Goal: Information Seeking & Learning: Learn about a topic

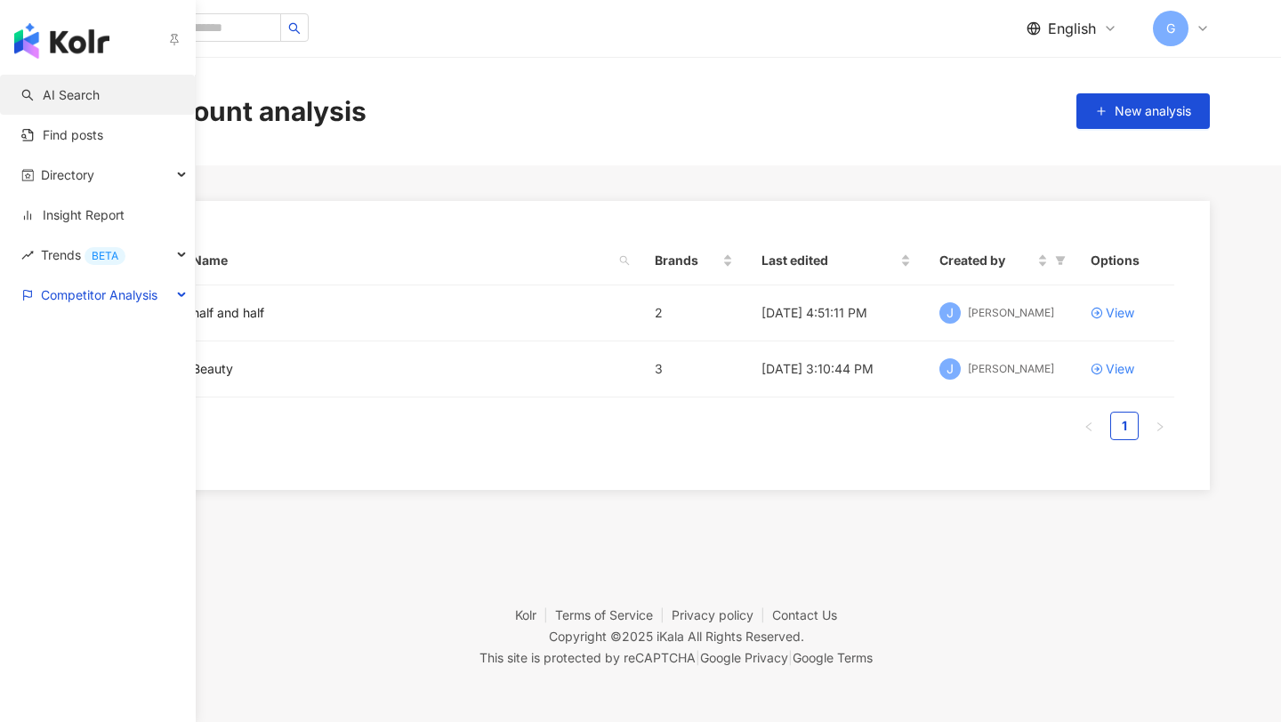
click at [72, 104] on link "AI Search" at bounding box center [60, 95] width 78 height 18
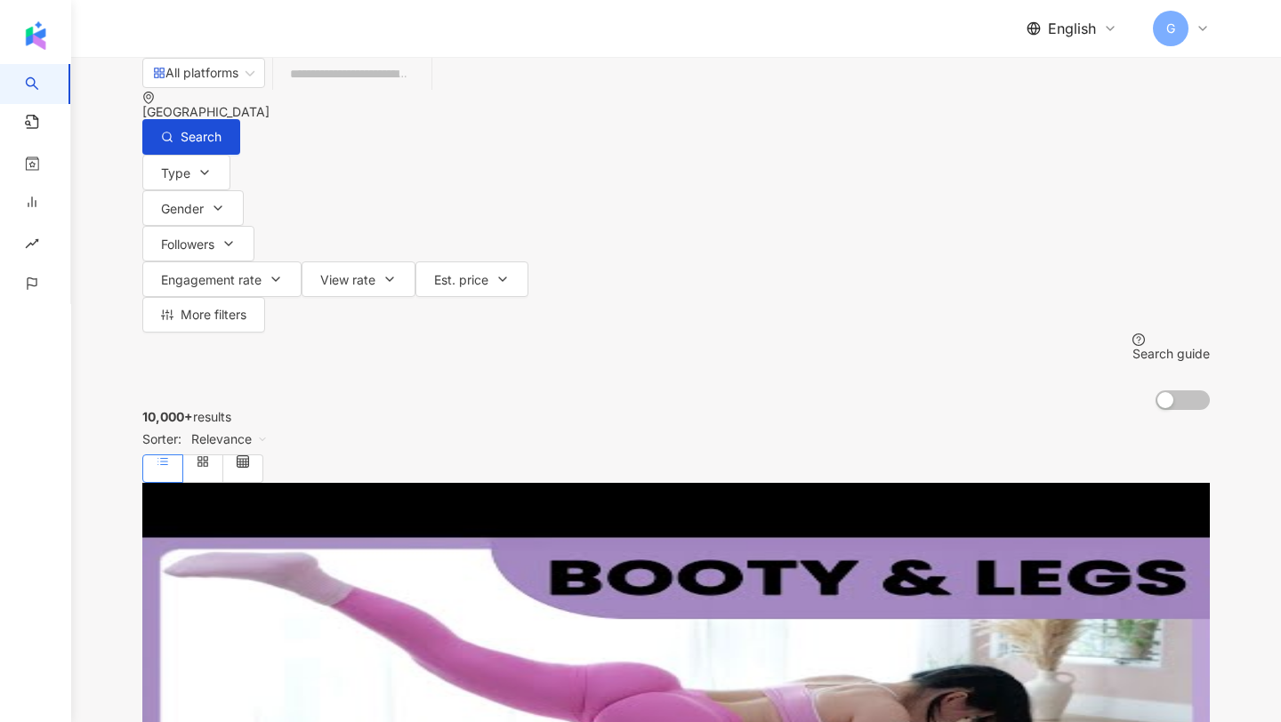
click at [1065, 105] on div "Singapore" at bounding box center [675, 112] width 1067 height 14
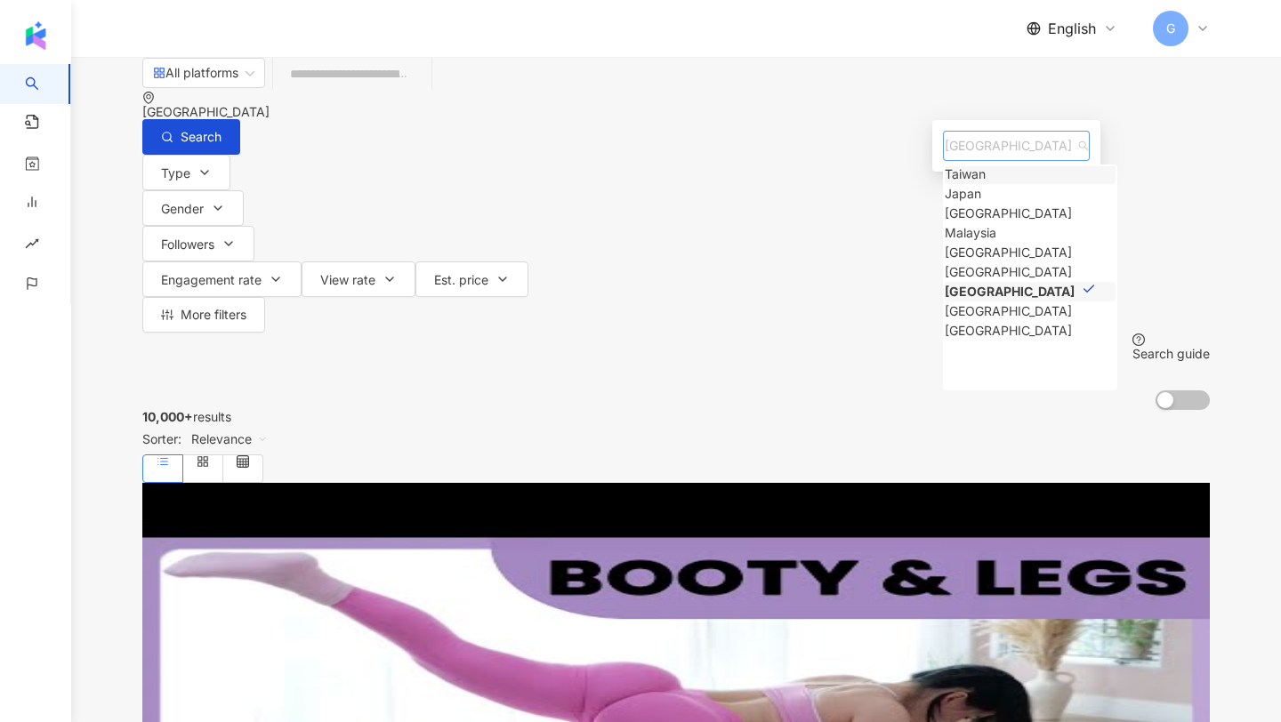
click at [959, 160] on span "Singapore" at bounding box center [1016, 146] width 143 height 28
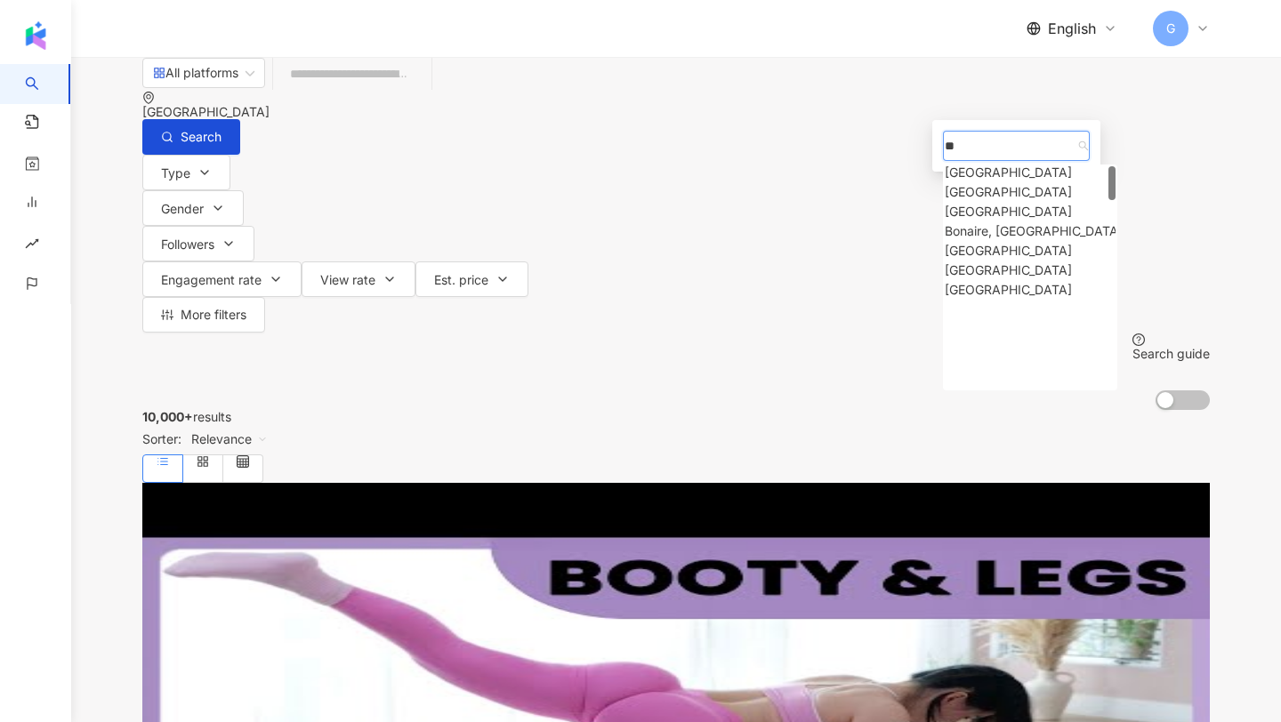
scroll to position [0, 0]
type input "****"
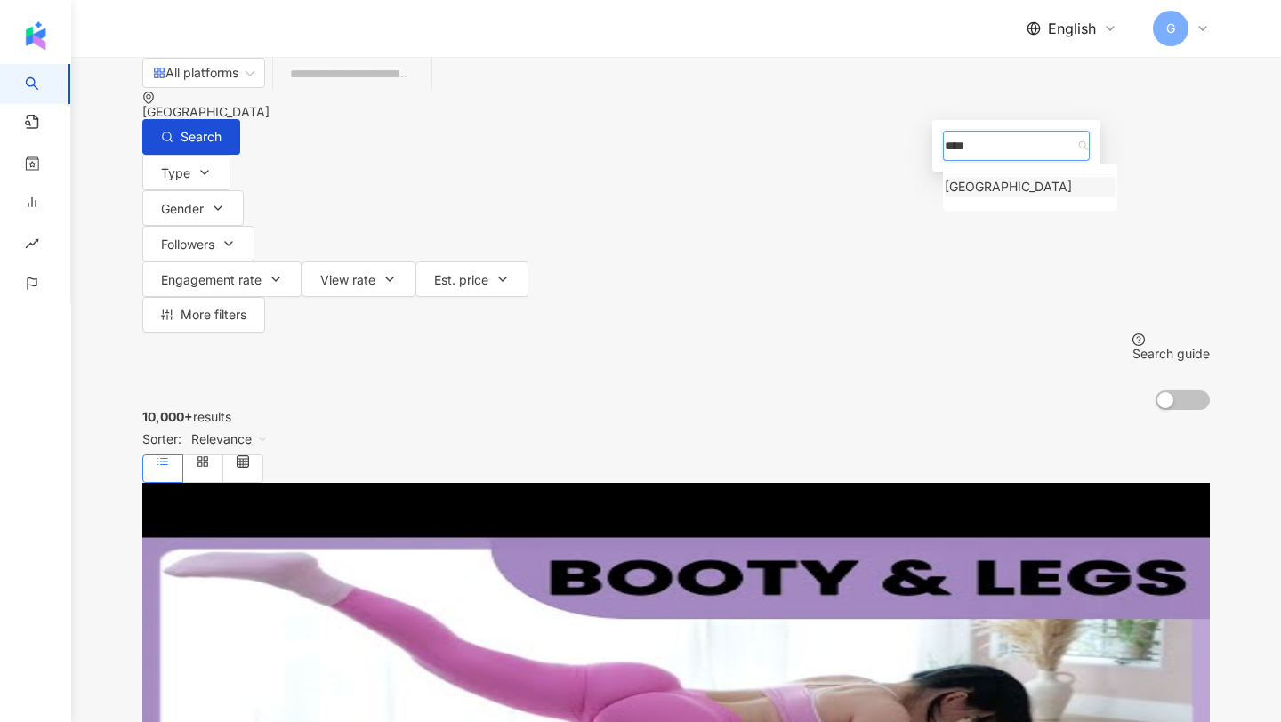
click at [954, 197] on div "[GEOGRAPHIC_DATA]" at bounding box center [1008, 187] width 127 height 20
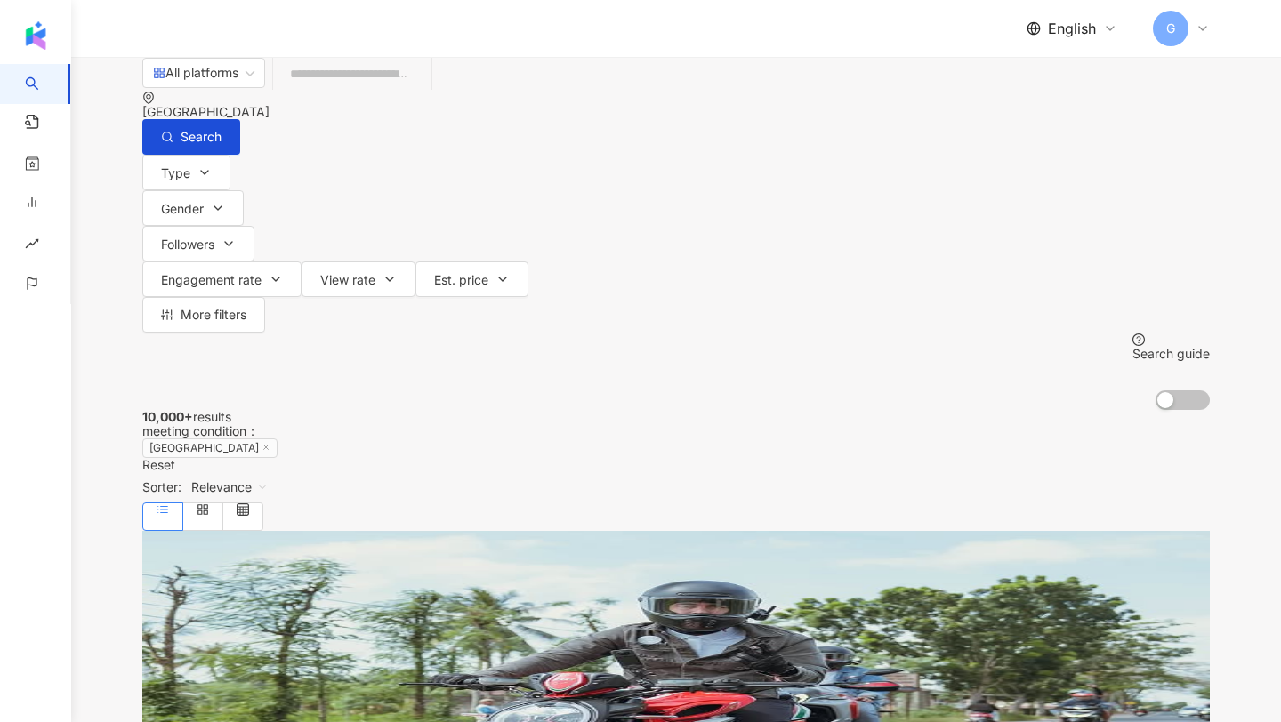
click at [424, 91] on input "search" at bounding box center [352, 74] width 144 height 34
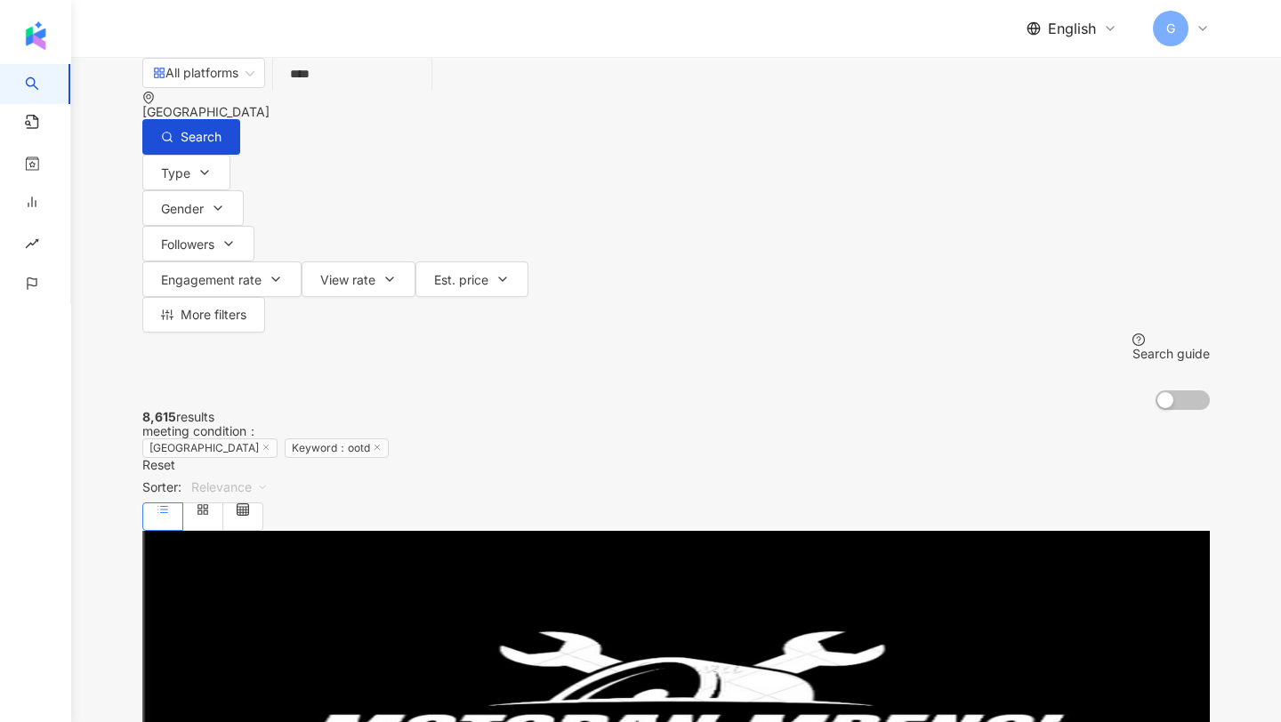
click at [268, 473] on span "Relevance" at bounding box center [229, 487] width 76 height 28
type input "****"
click at [1102, 450] on div "Keyword" at bounding box center [1114, 454] width 118 height 20
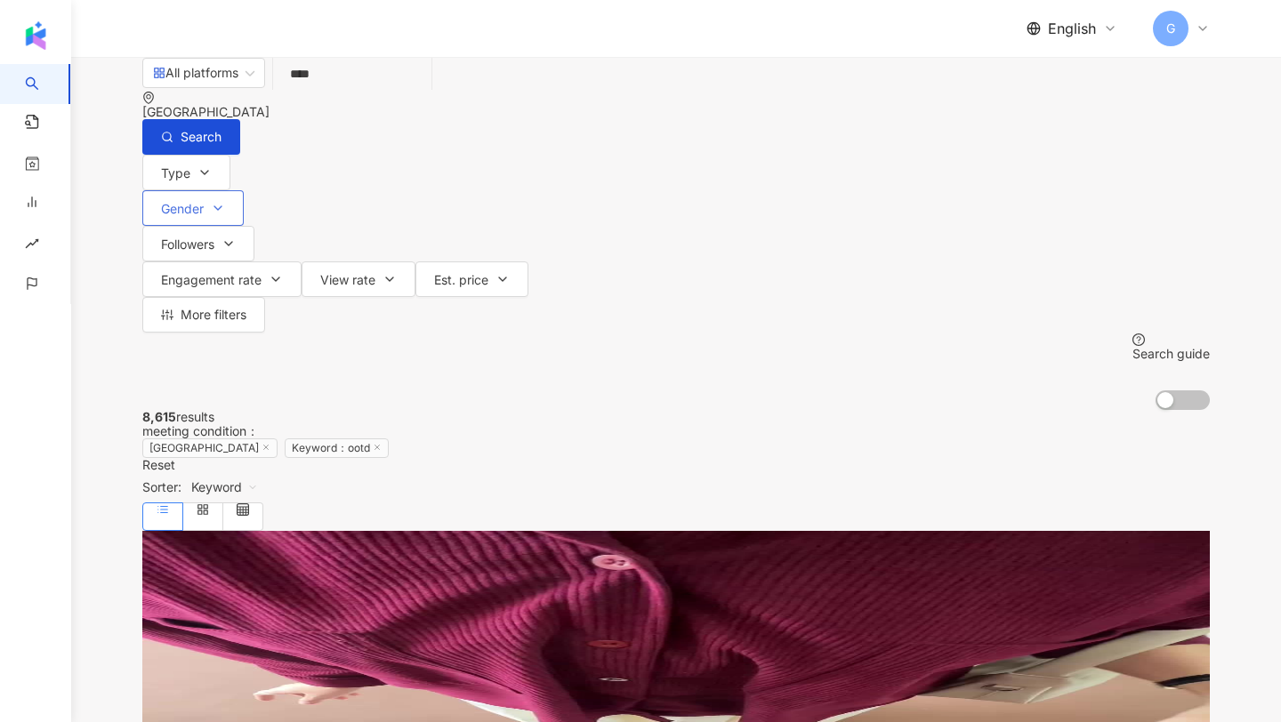
click at [204, 202] on span "Gender" at bounding box center [182, 209] width 43 height 14
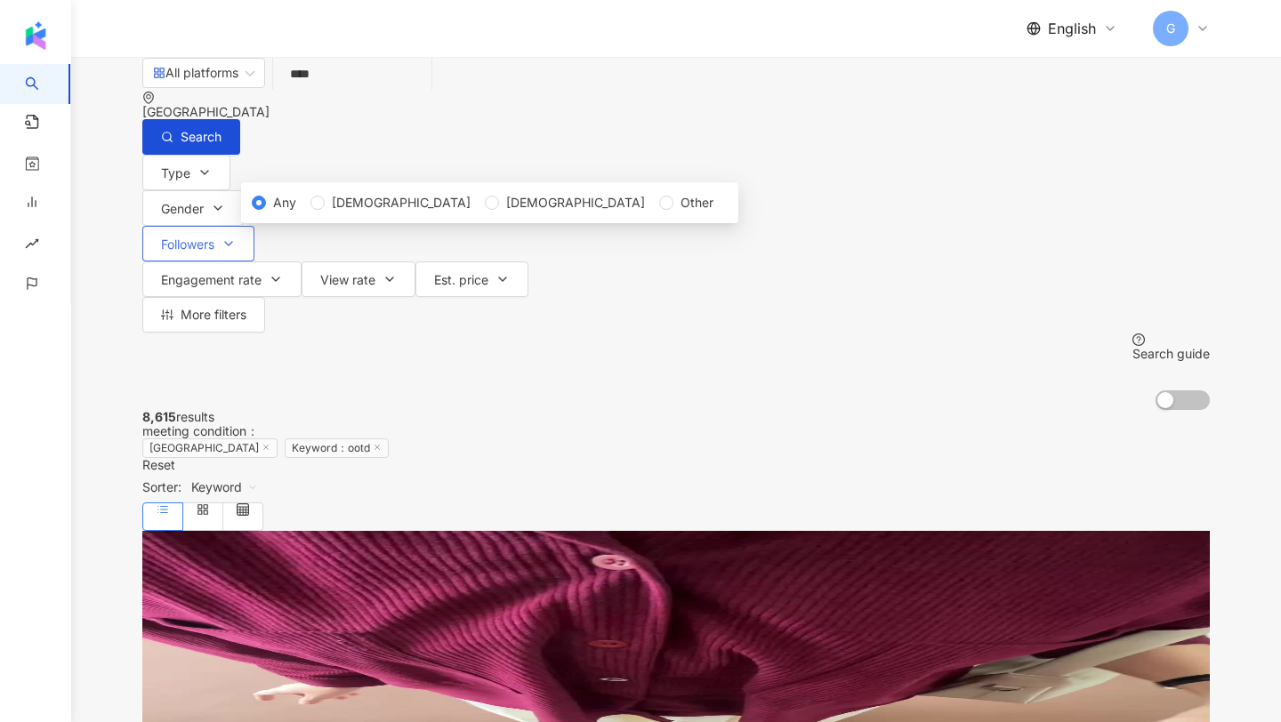
click at [214, 238] on span "Followers" at bounding box center [187, 245] width 53 height 14
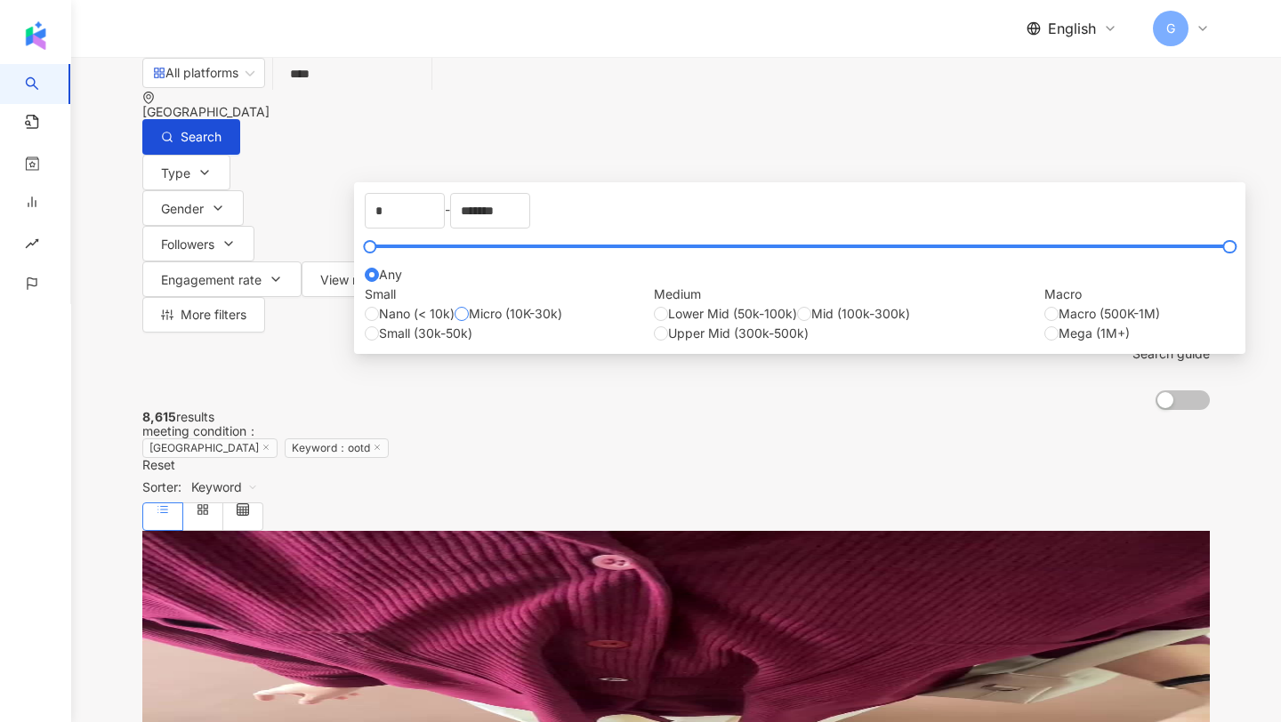
type input "*****"
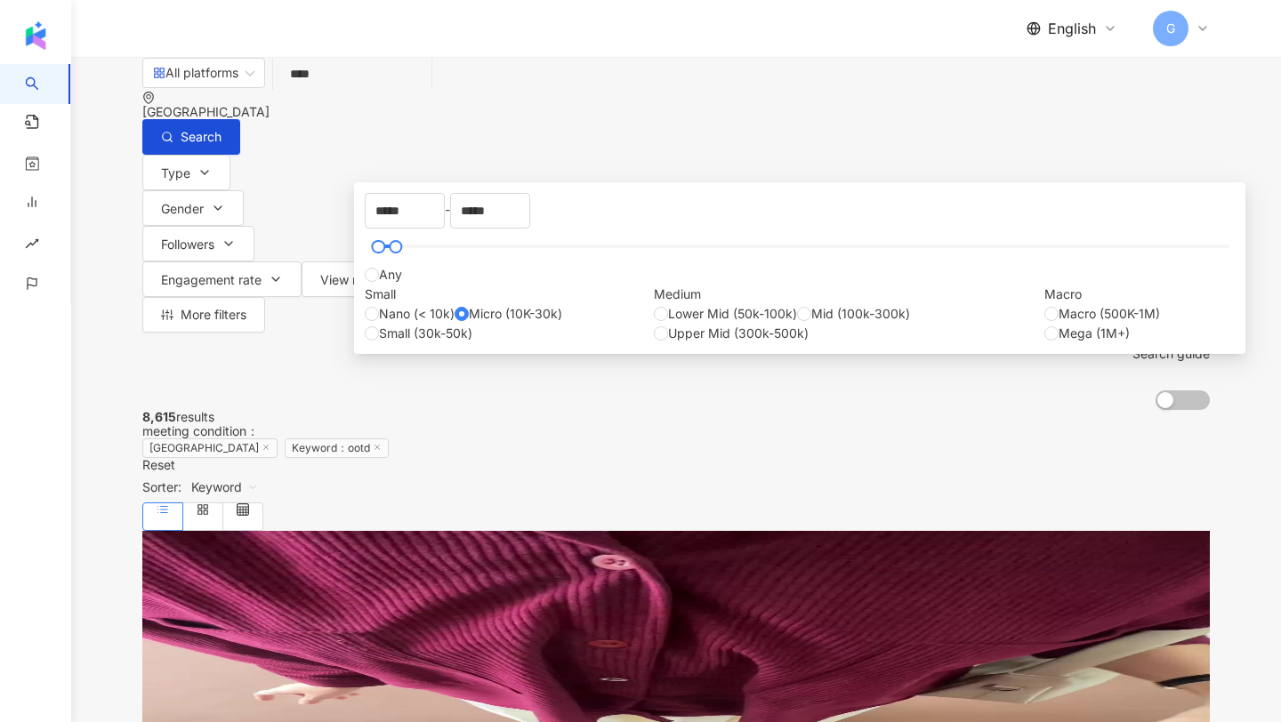
click at [1031, 110] on div "[GEOGRAPHIC_DATA]" at bounding box center [675, 112] width 1067 height 14
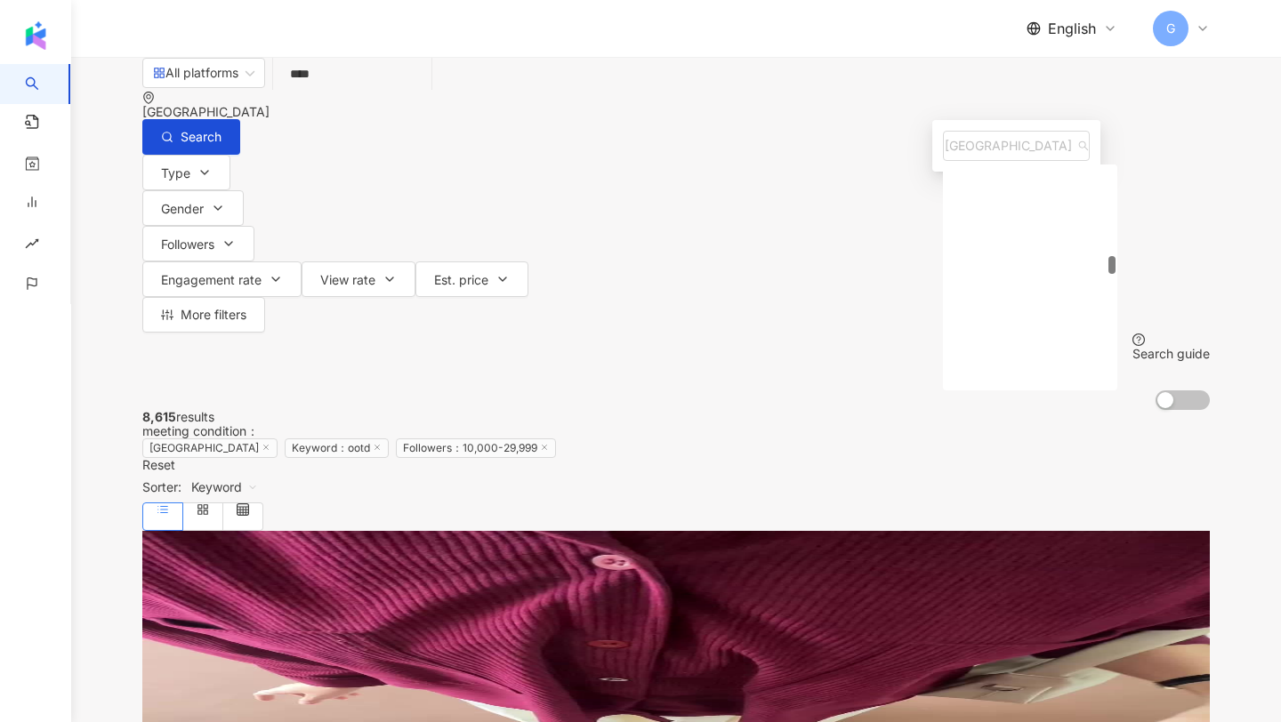
scroll to position [3816, 0]
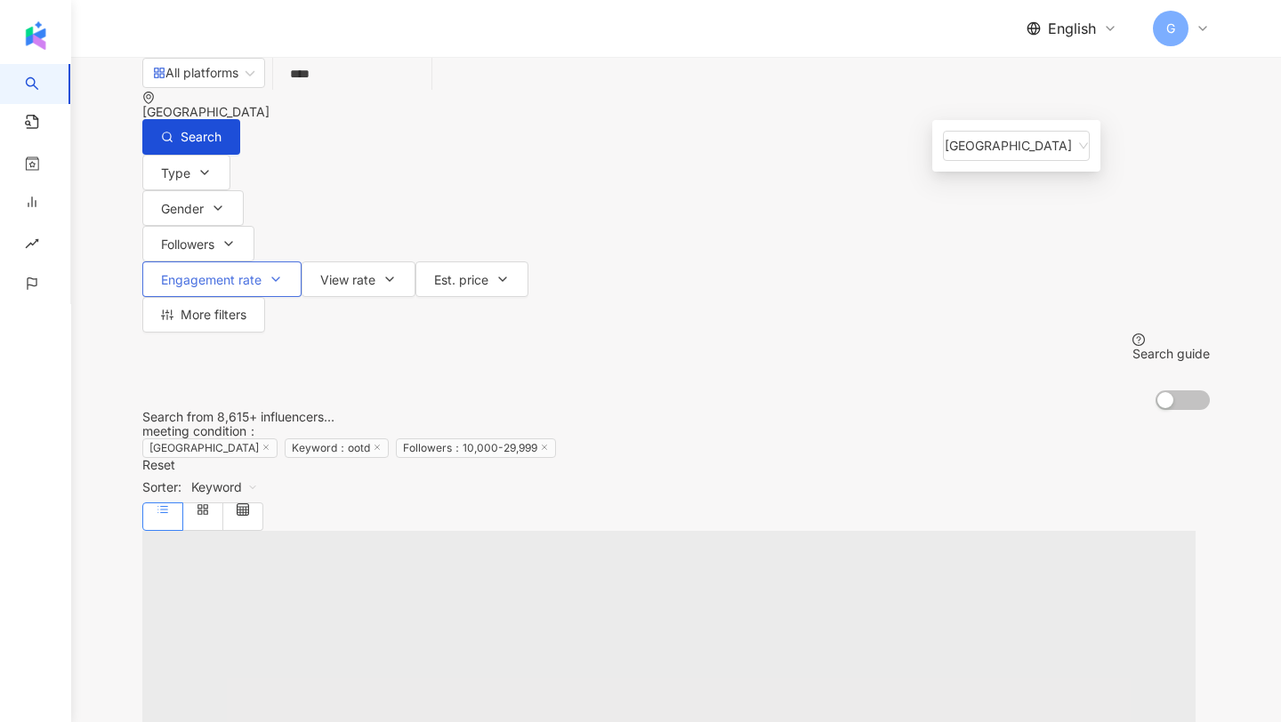
click at [262, 273] on span "Engagement rate" at bounding box center [211, 280] width 101 height 14
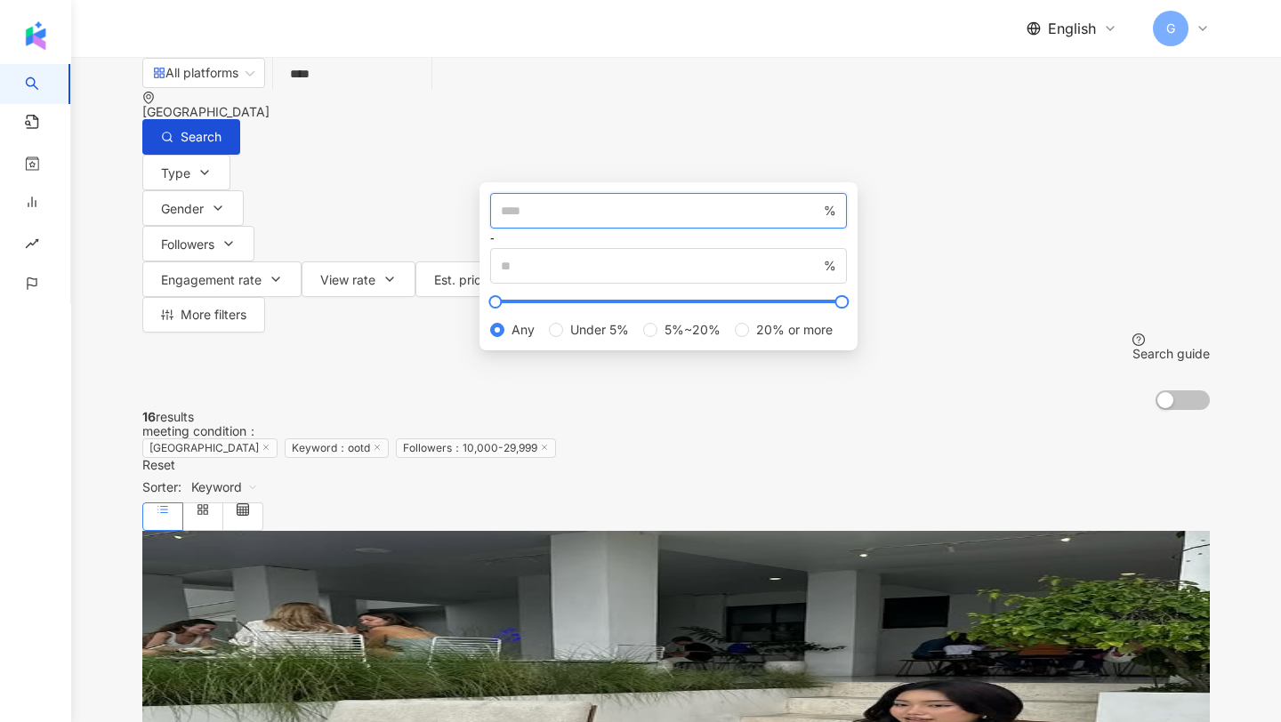
click at [541, 221] on input "number" at bounding box center [660, 211] width 319 height 20
type input "*"
click at [954, 410] on div "16 results meeting condition ： Indonesia Keyword：ootd Followers：10,000-29,999 R…" at bounding box center [675, 470] width 1067 height 121
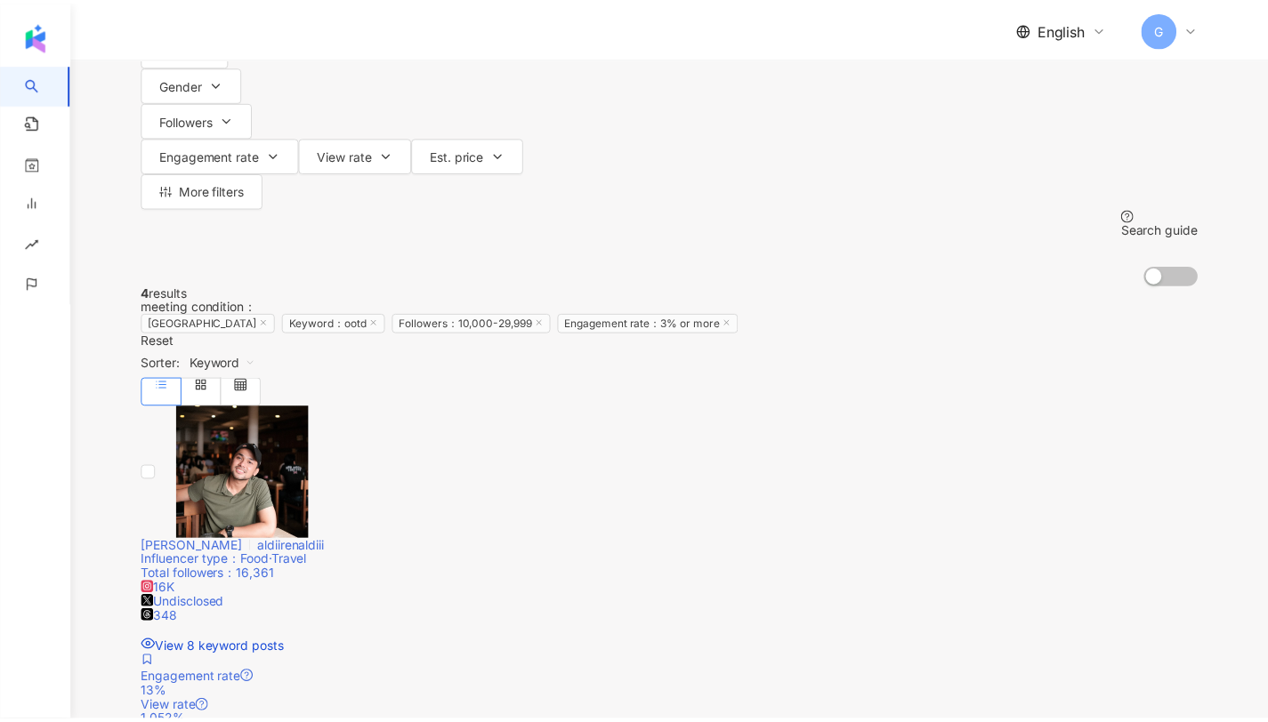
scroll to position [136, 0]
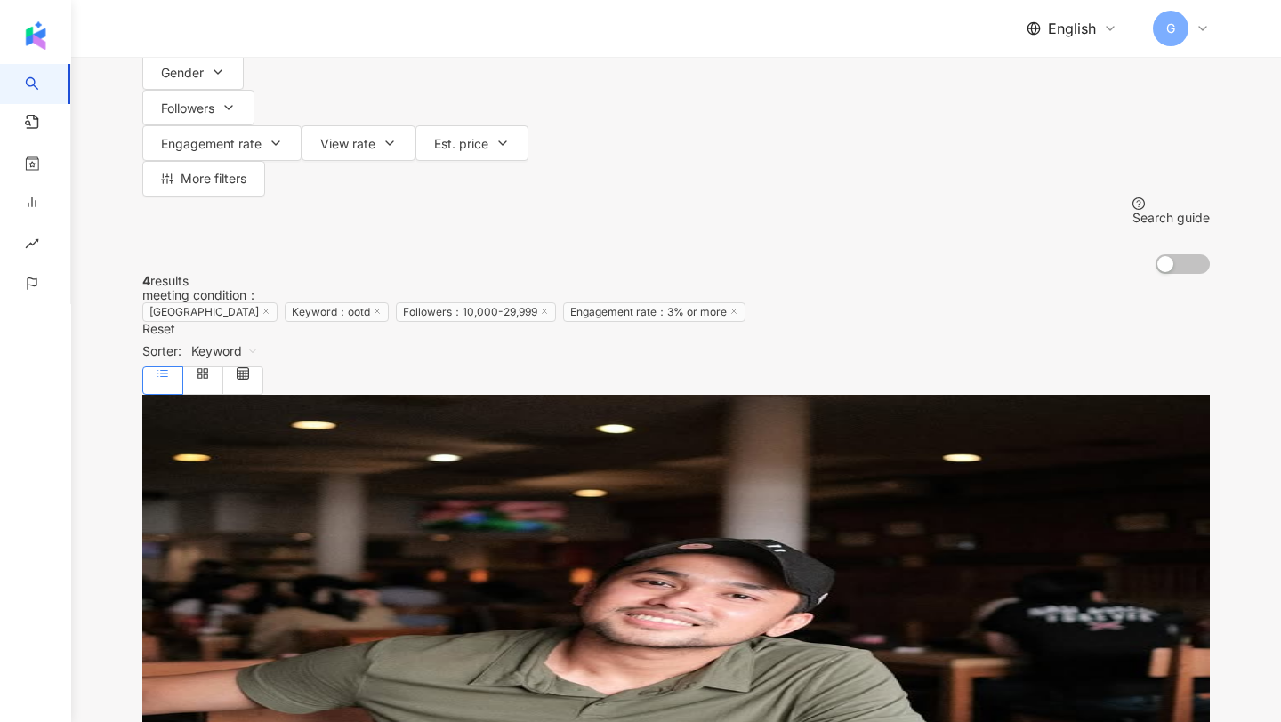
click at [327, 527] on span "aldiirenaldiii" at bounding box center [294, 534] width 68 height 15
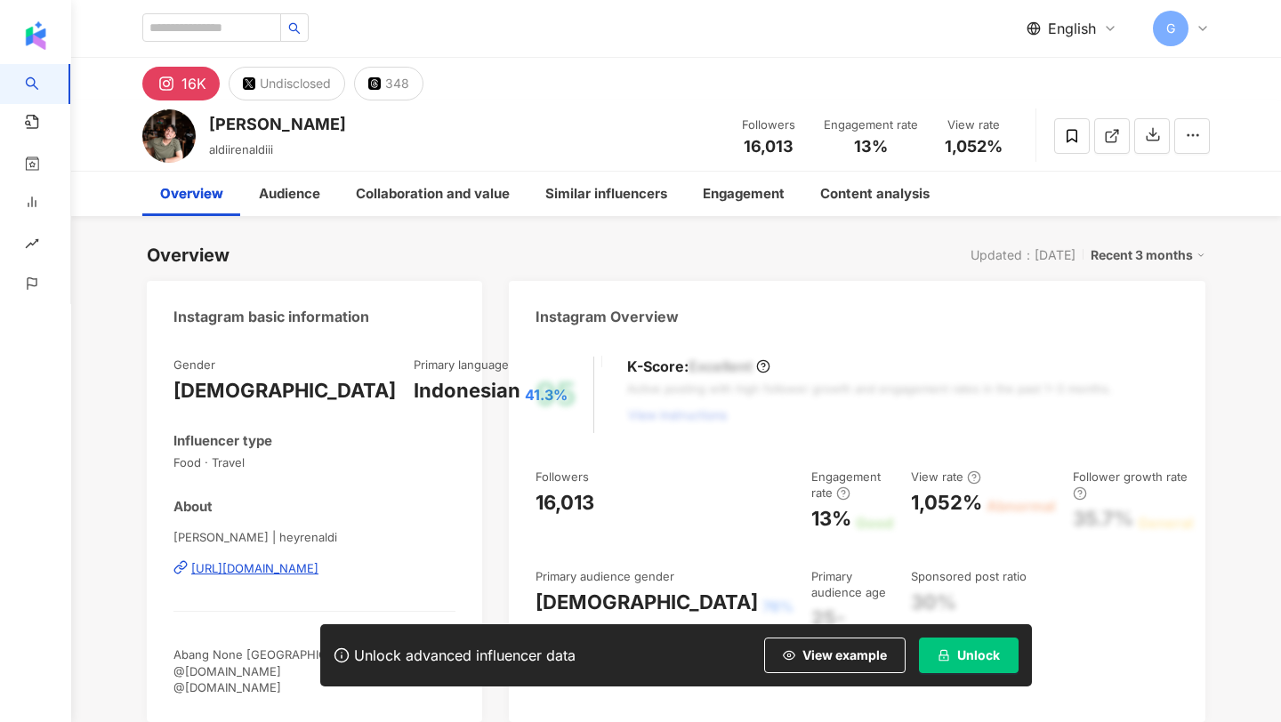
click at [976, 648] on span "Unlock" at bounding box center [978, 655] width 43 height 14
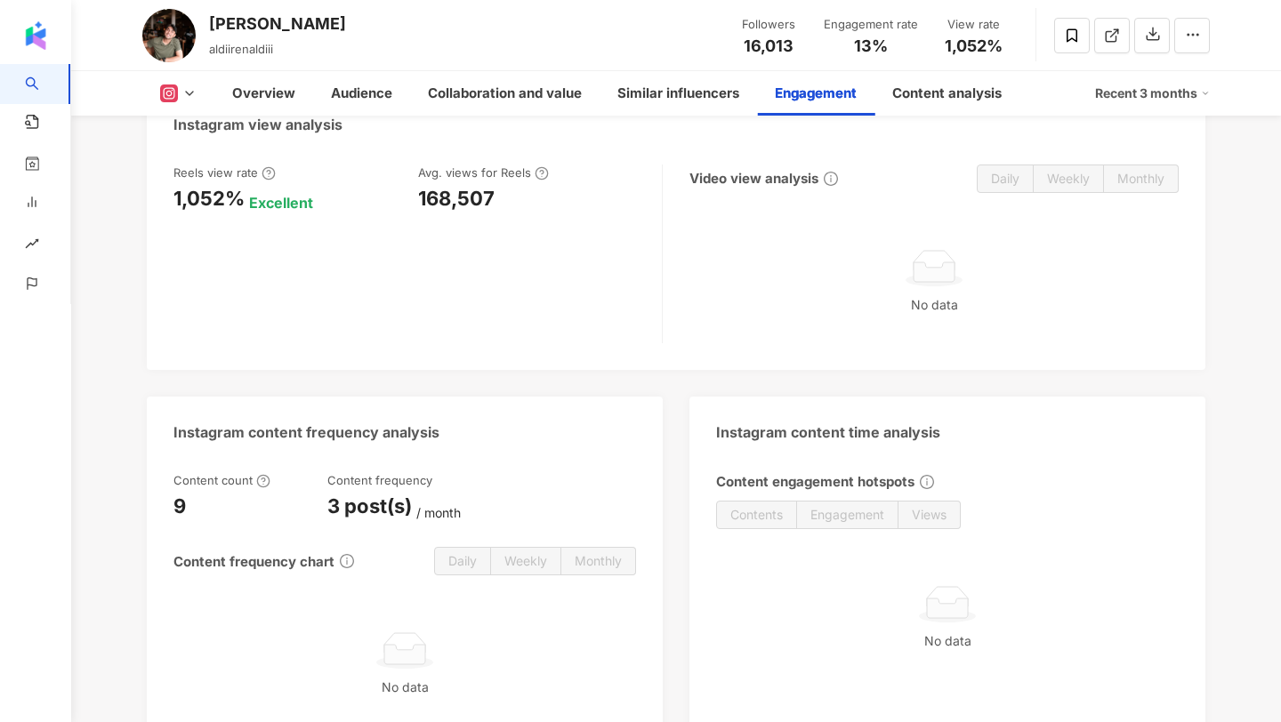
scroll to position [4262, 0]
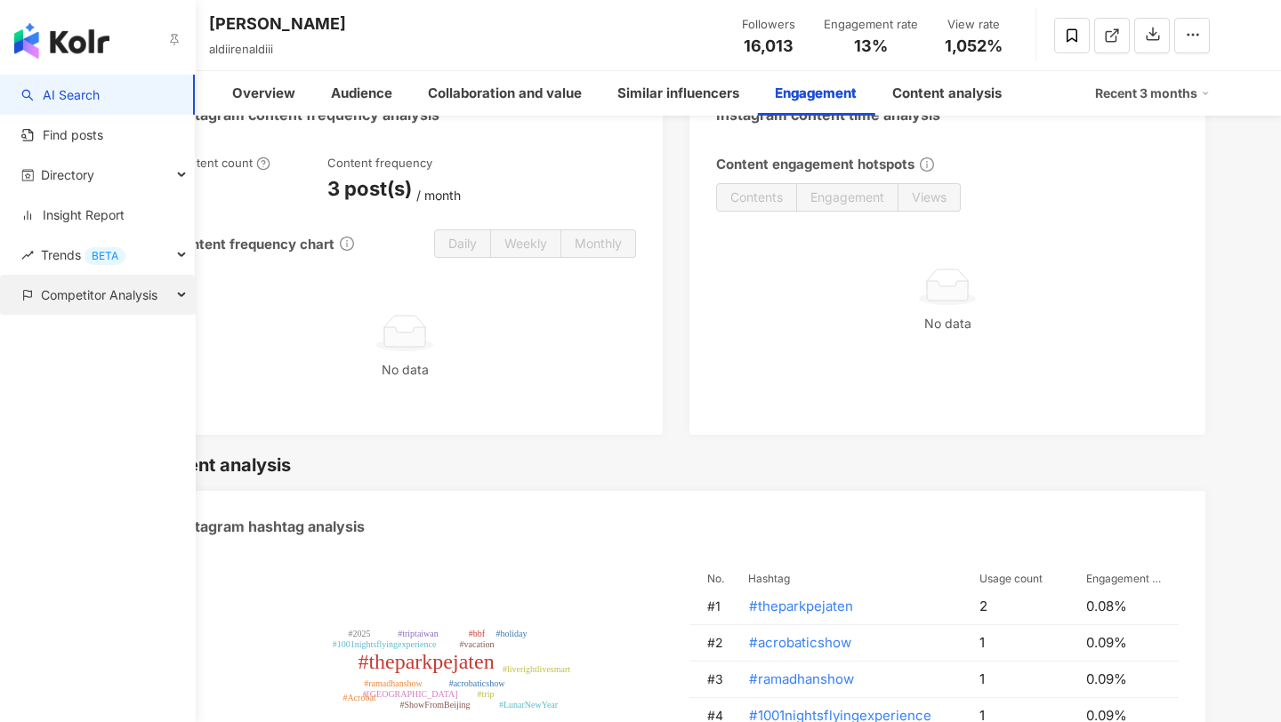
click at [119, 282] on span "Competitor Analysis" at bounding box center [99, 295] width 117 height 40
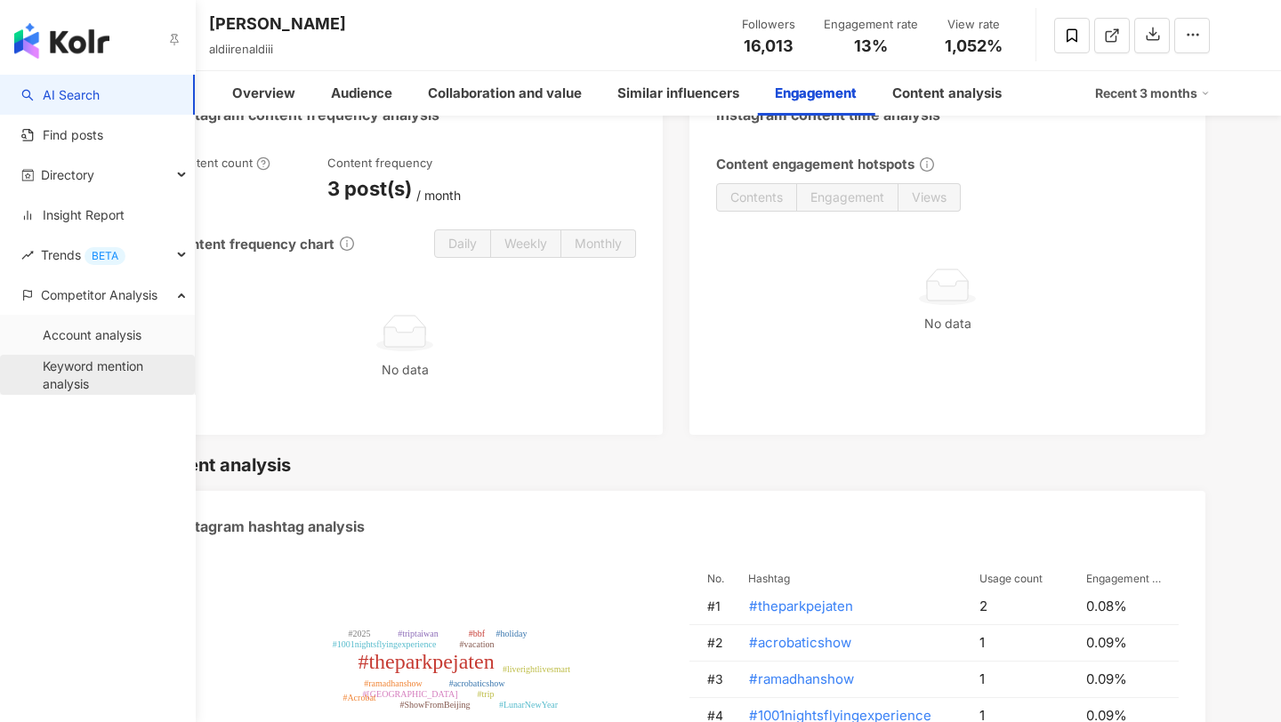
click at [94, 372] on link "Keyword mention analysis" at bounding box center [112, 375] width 138 height 35
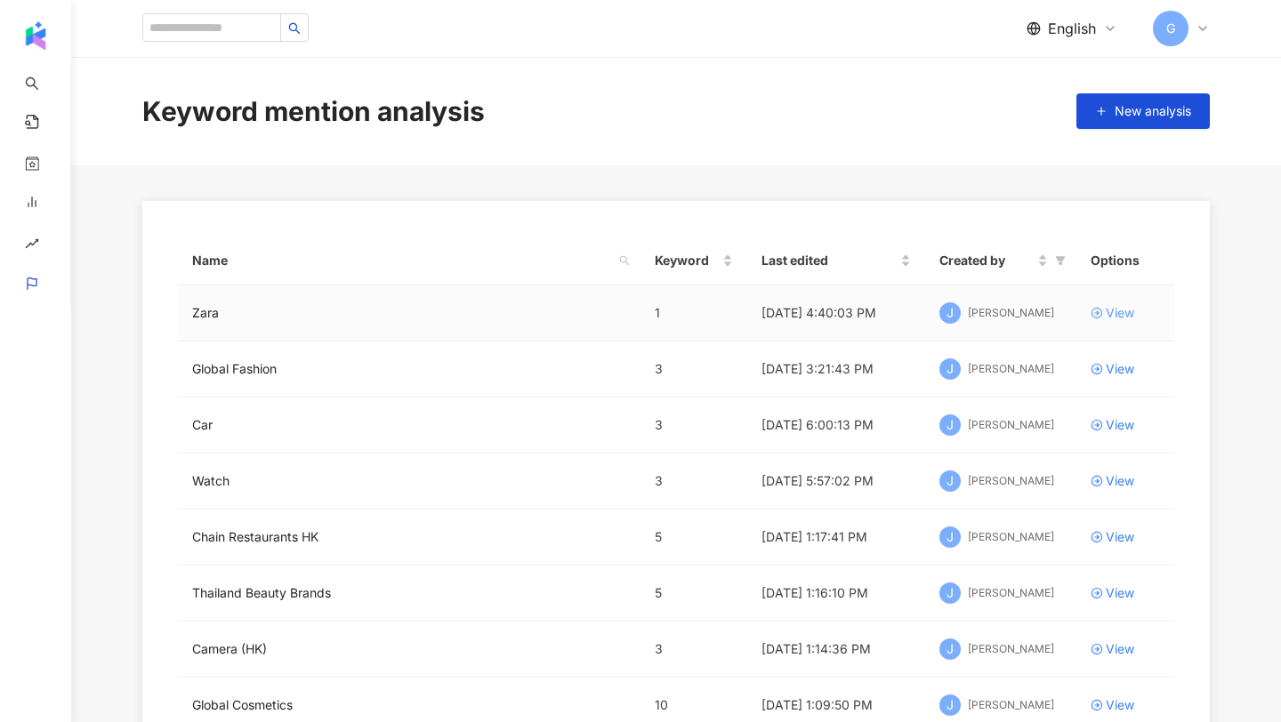
click at [1109, 311] on div "View" at bounding box center [1120, 313] width 28 height 20
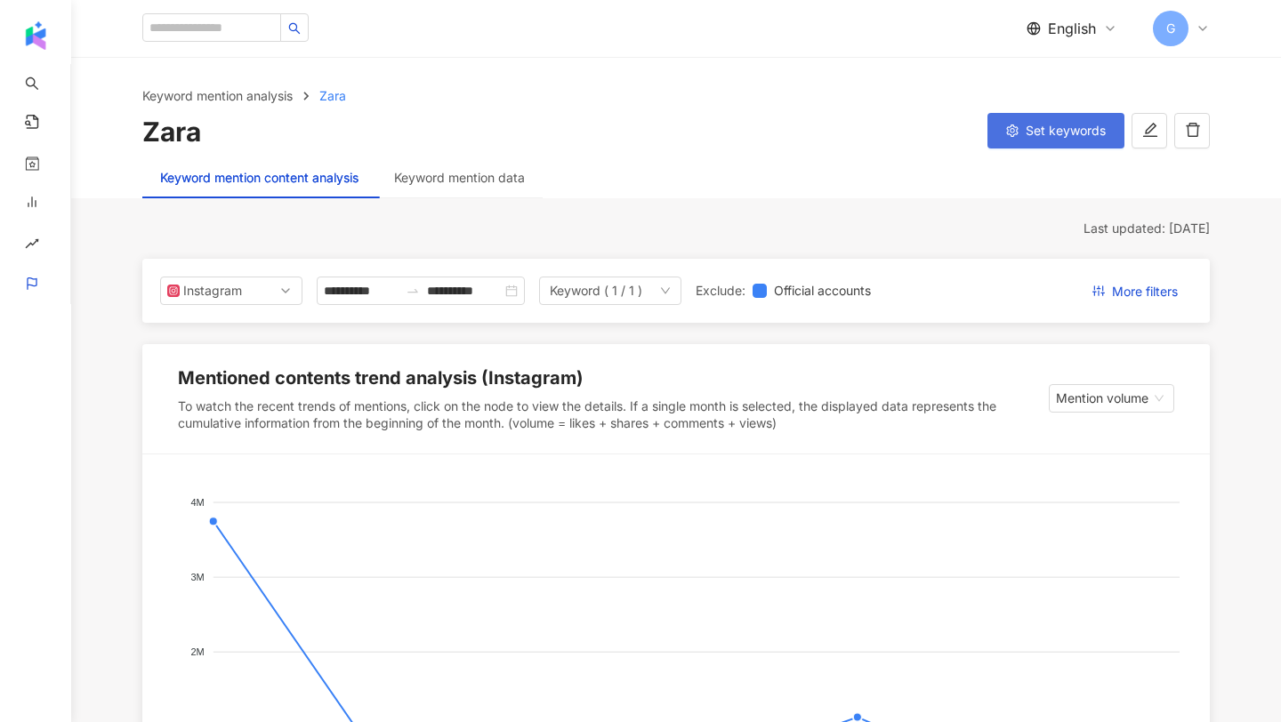
click at [1067, 134] on span "Set keywords" at bounding box center [1066, 131] width 80 height 14
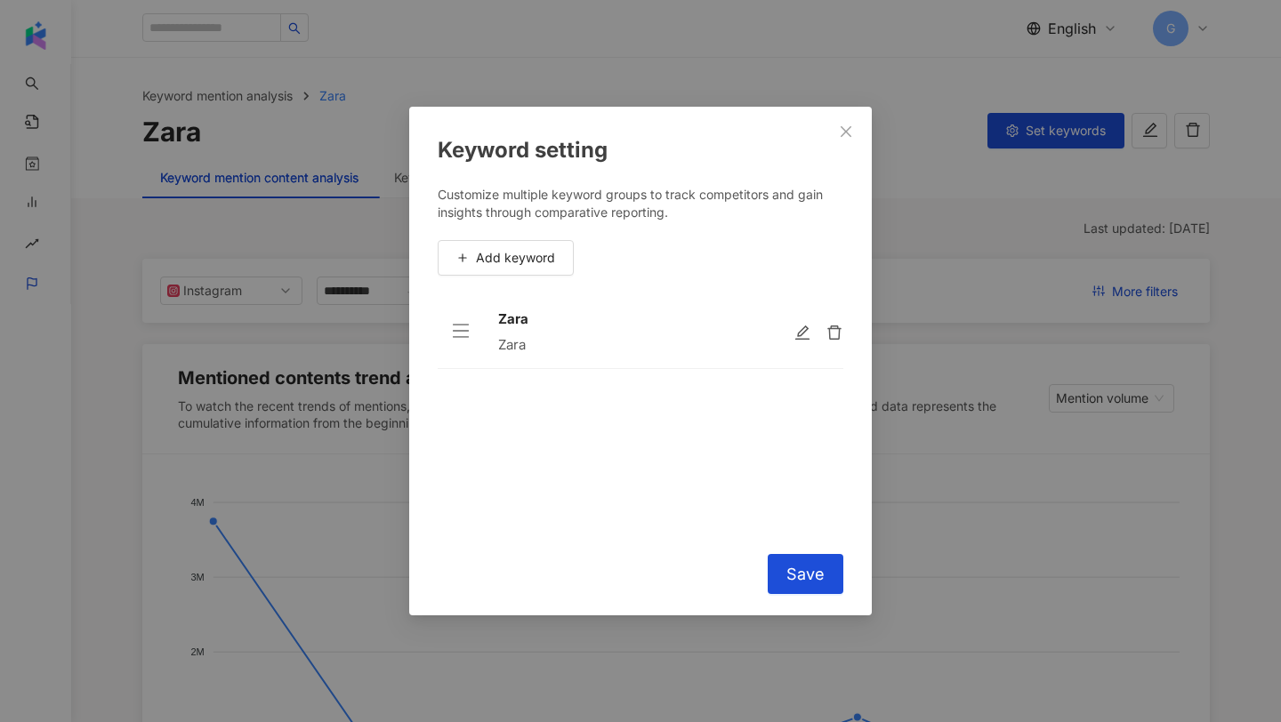
drag, startPoint x: 130, startPoint y: 373, endPoint x: 119, endPoint y: 372, distance: 10.7
click at [119, 372] on div "Keyword setting Customize multiple keyword groups to track competitors and gain…" at bounding box center [640, 361] width 1281 height 722
click at [844, 131] on icon "close" at bounding box center [846, 132] width 14 height 14
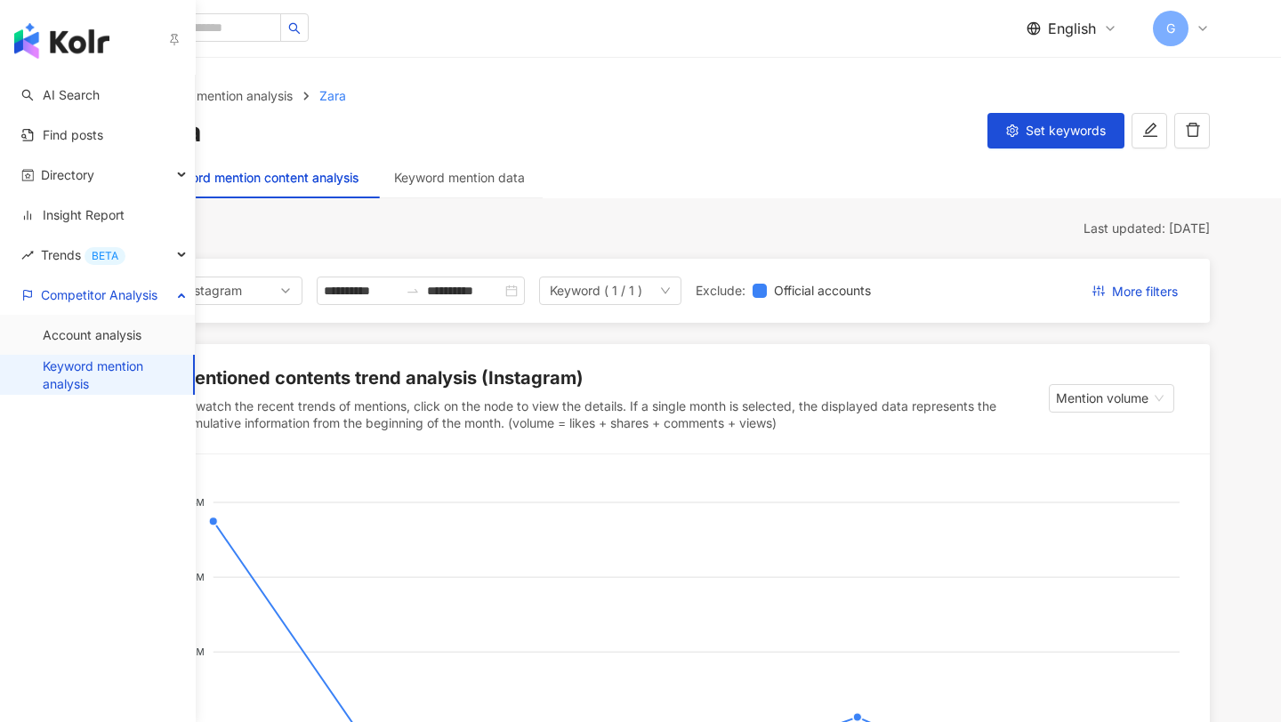
click at [67, 358] on link "Keyword mention analysis" at bounding box center [111, 375] width 136 height 35
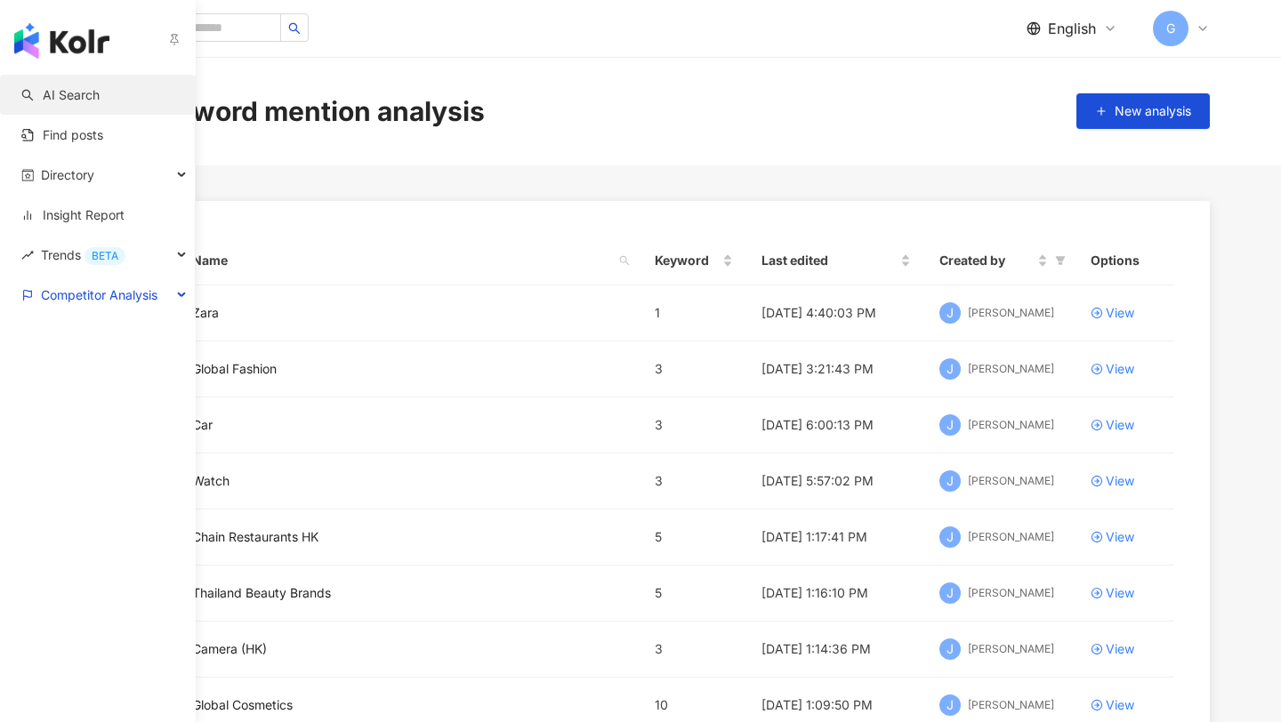
click at [100, 100] on link "AI Search" at bounding box center [60, 95] width 78 height 18
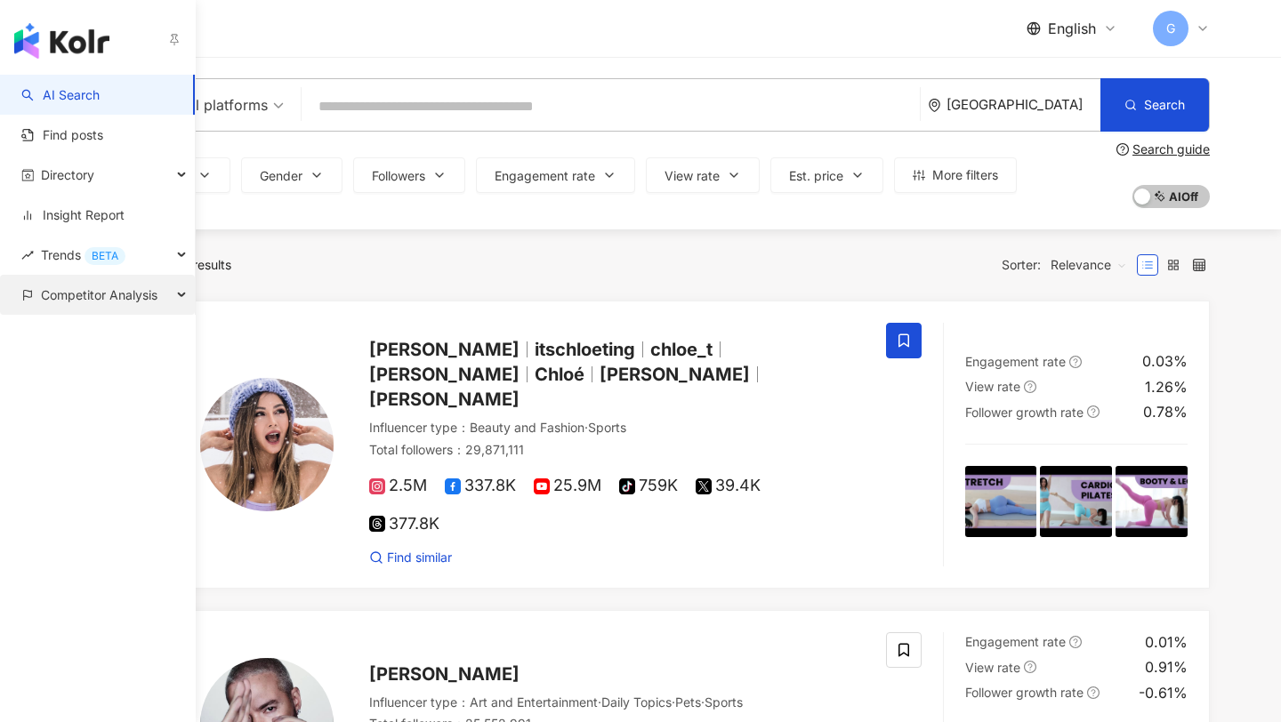
click at [51, 298] on span "Competitor Analysis" at bounding box center [99, 295] width 117 height 40
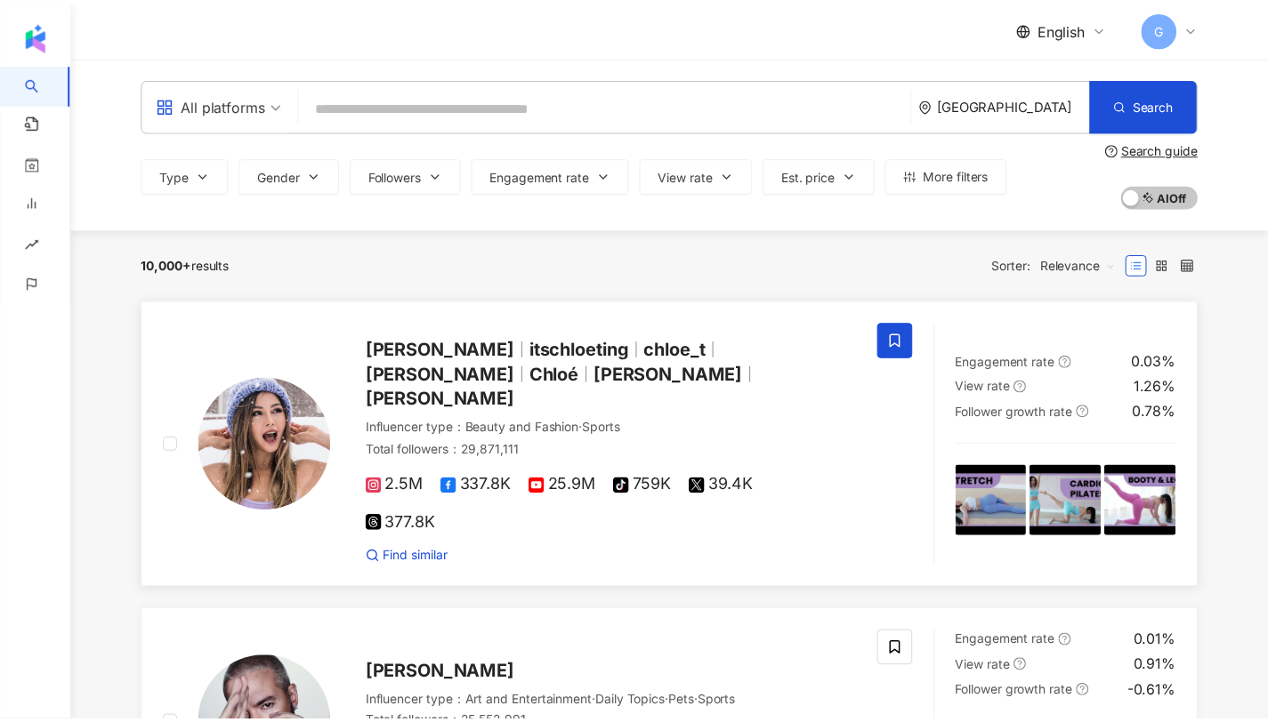
scroll to position [26, 0]
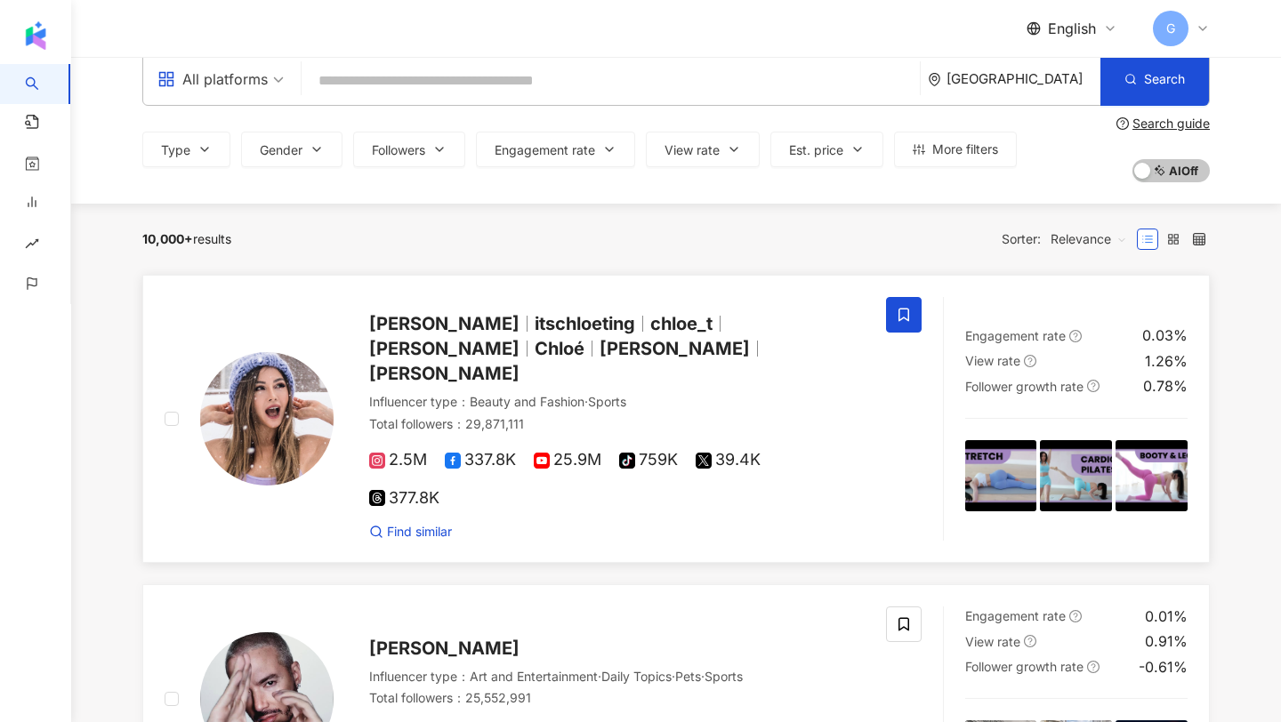
click at [551, 321] on span "itschloeting" at bounding box center [585, 323] width 101 height 21
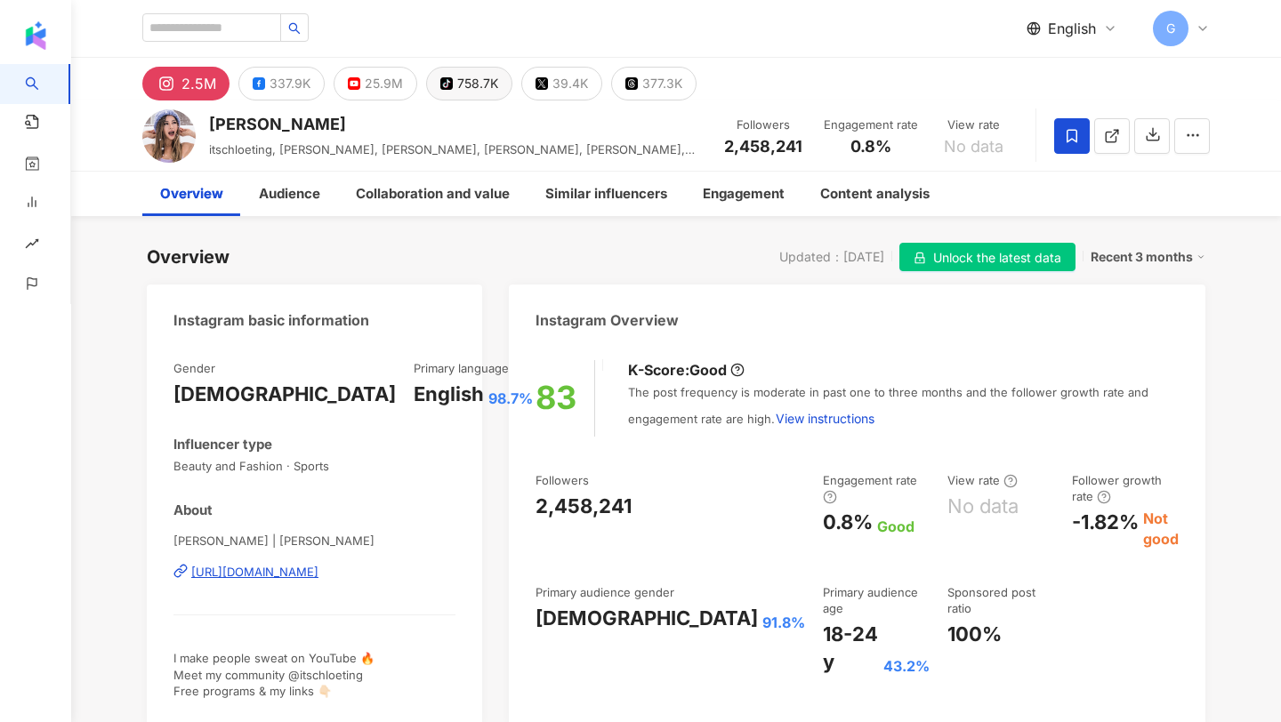
click at [481, 87] on div "758.7K" at bounding box center [477, 83] width 41 height 25
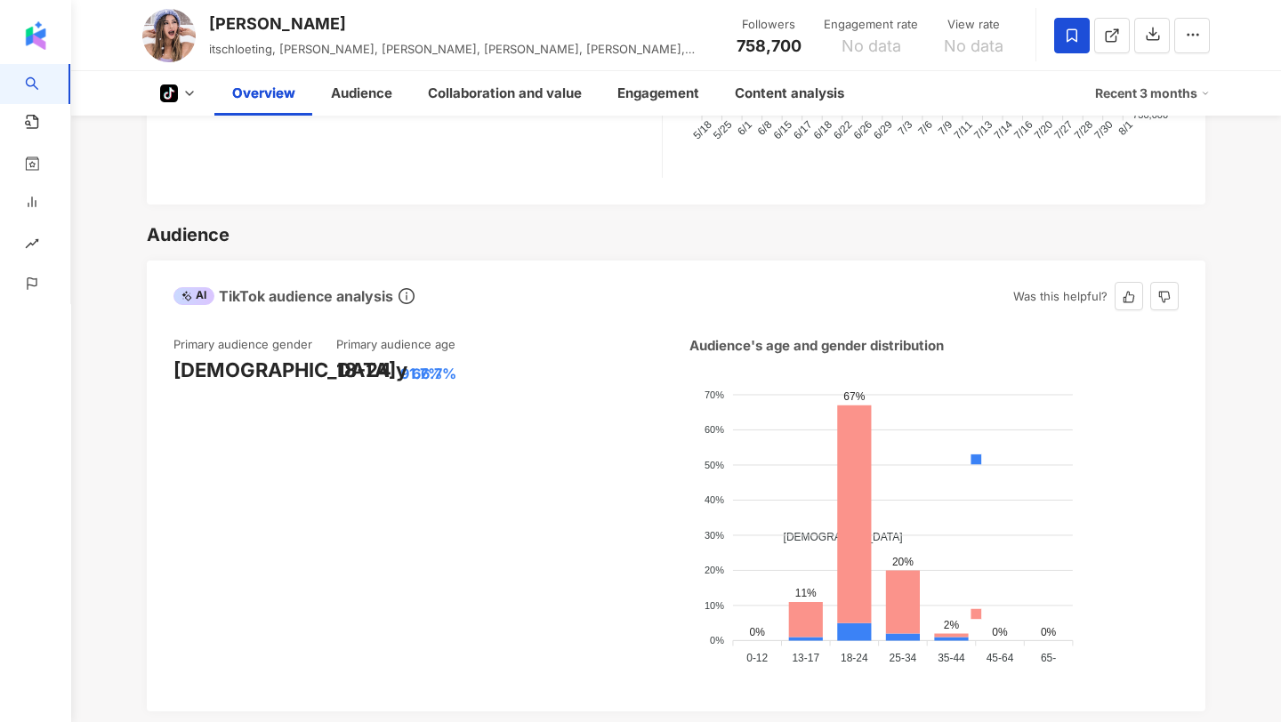
scroll to position [785, 0]
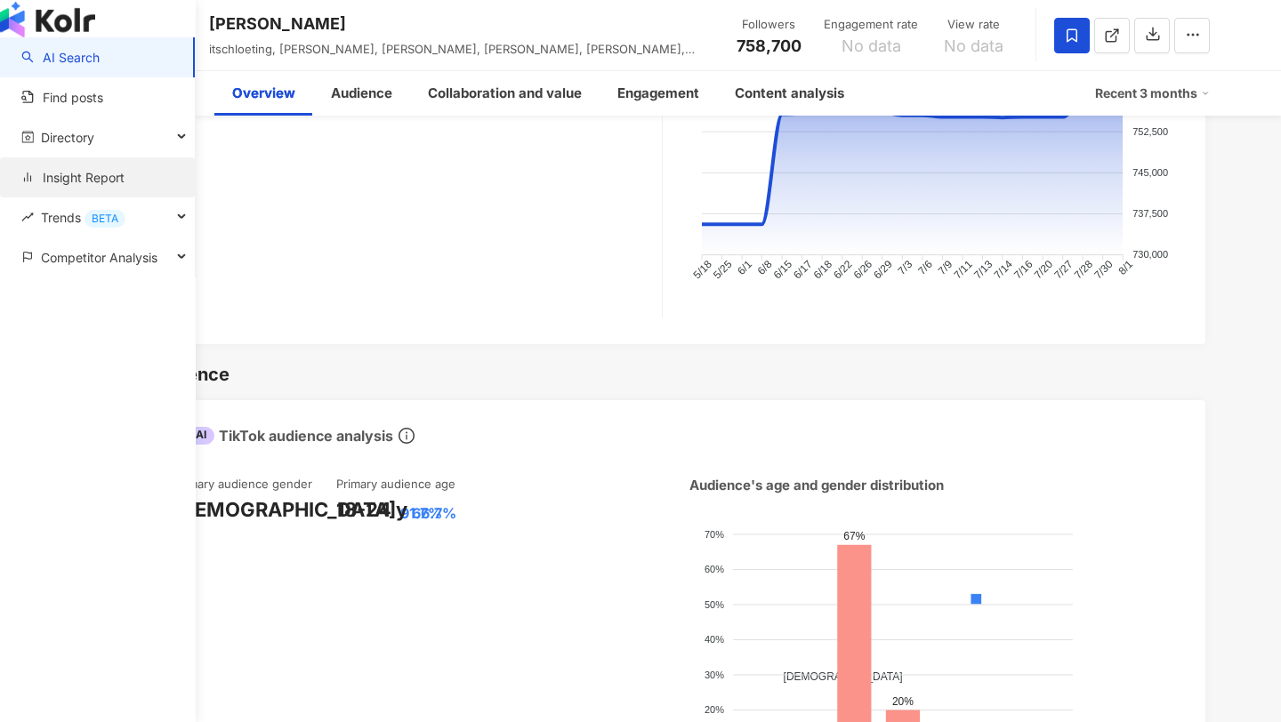
click at [107, 187] on link "Insight Report" at bounding box center [72, 178] width 103 height 18
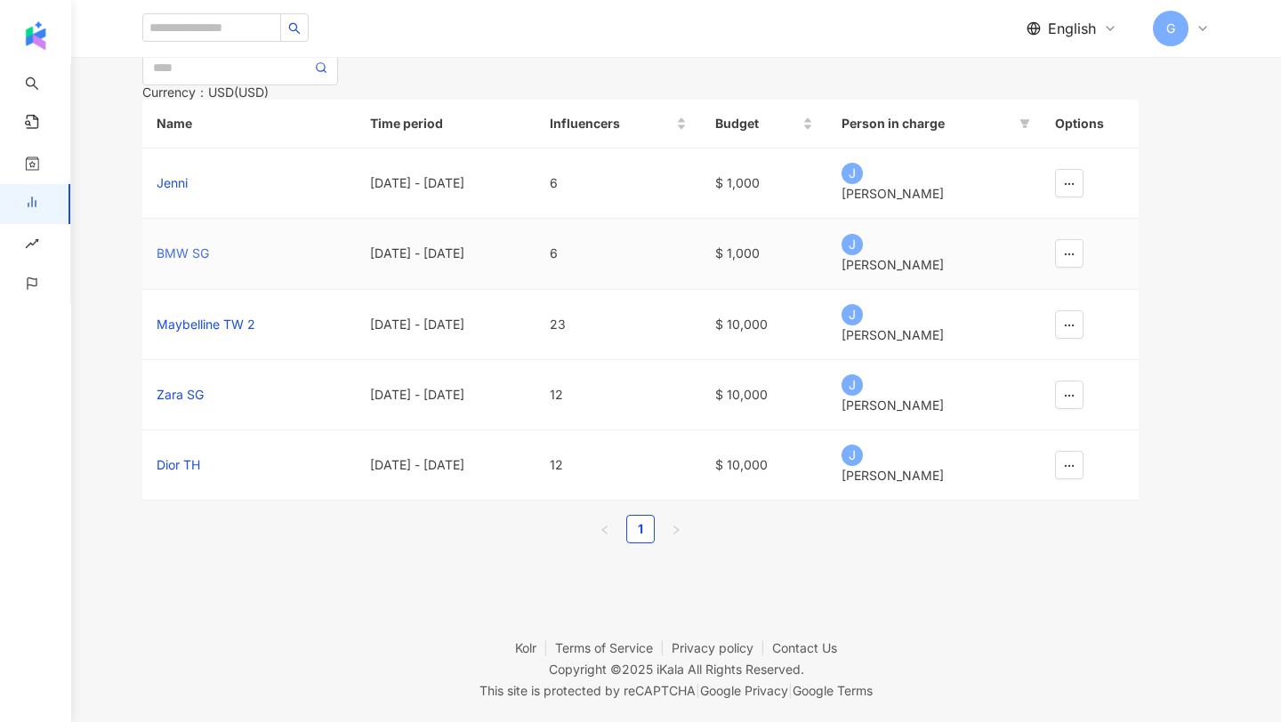
click at [224, 263] on div "BMW SG" at bounding box center [249, 254] width 185 height 20
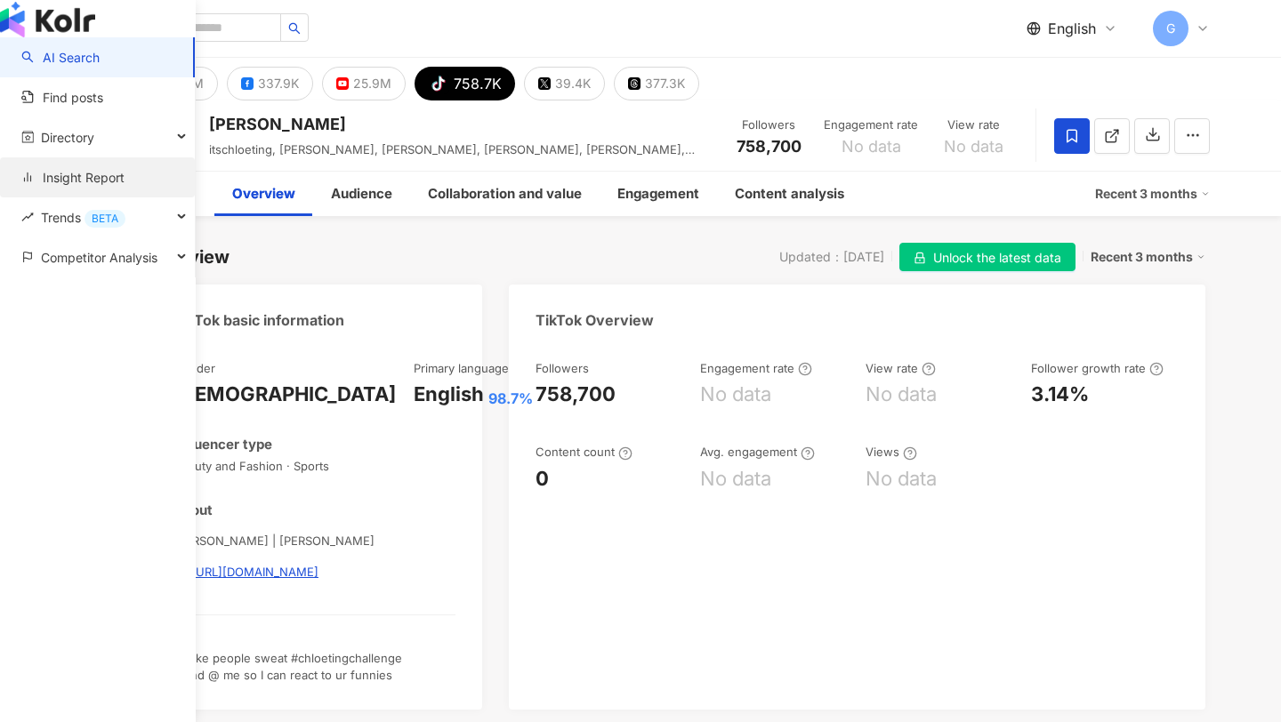
click at [55, 187] on link "Insight Report" at bounding box center [72, 178] width 103 height 18
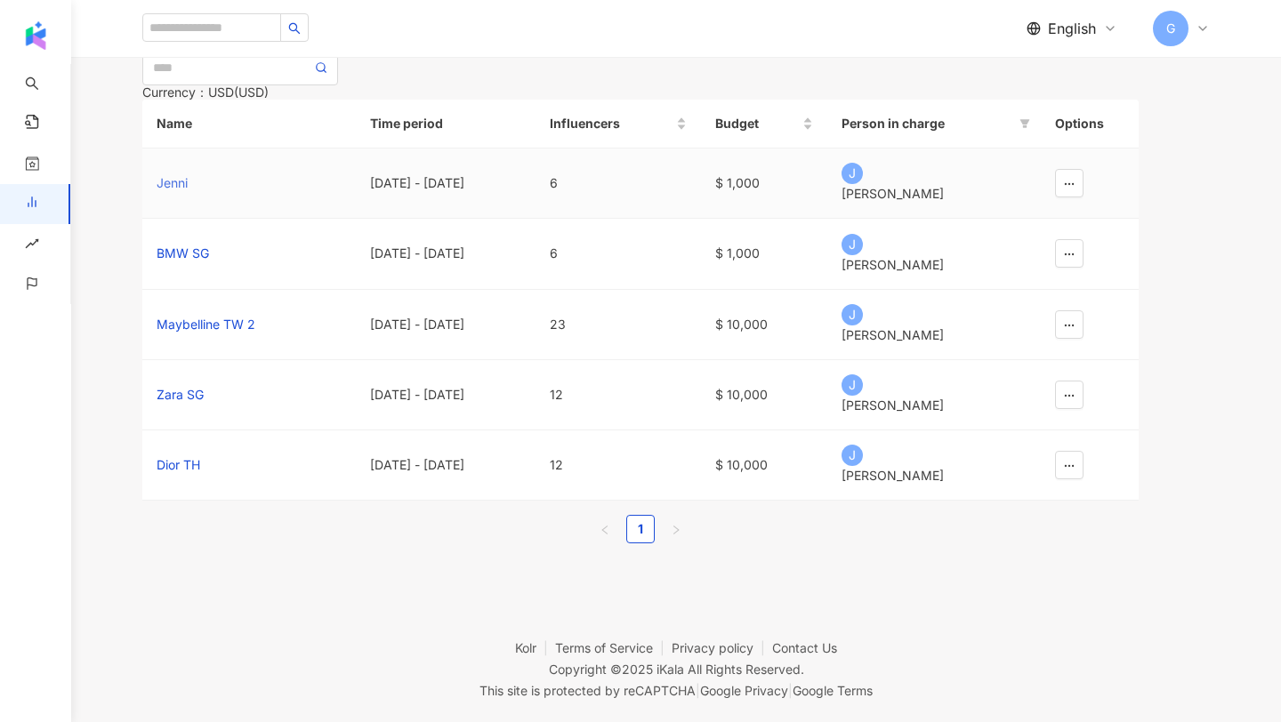
click at [204, 193] on div "Jenni" at bounding box center [249, 183] width 185 height 20
